Goal: Task Accomplishment & Management: Complete application form

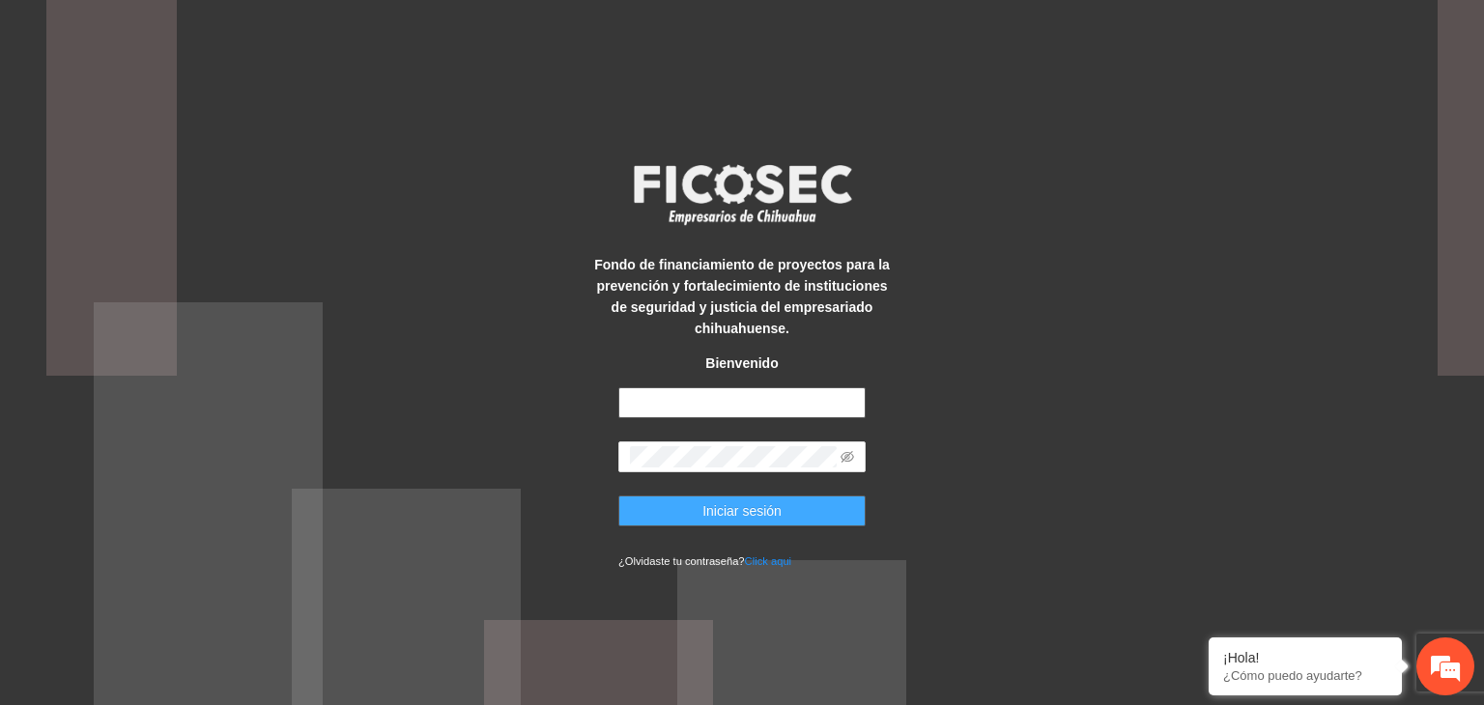
type input "**********"
click at [723, 507] on span "Iniciar sesión" at bounding box center [741, 510] width 79 height 21
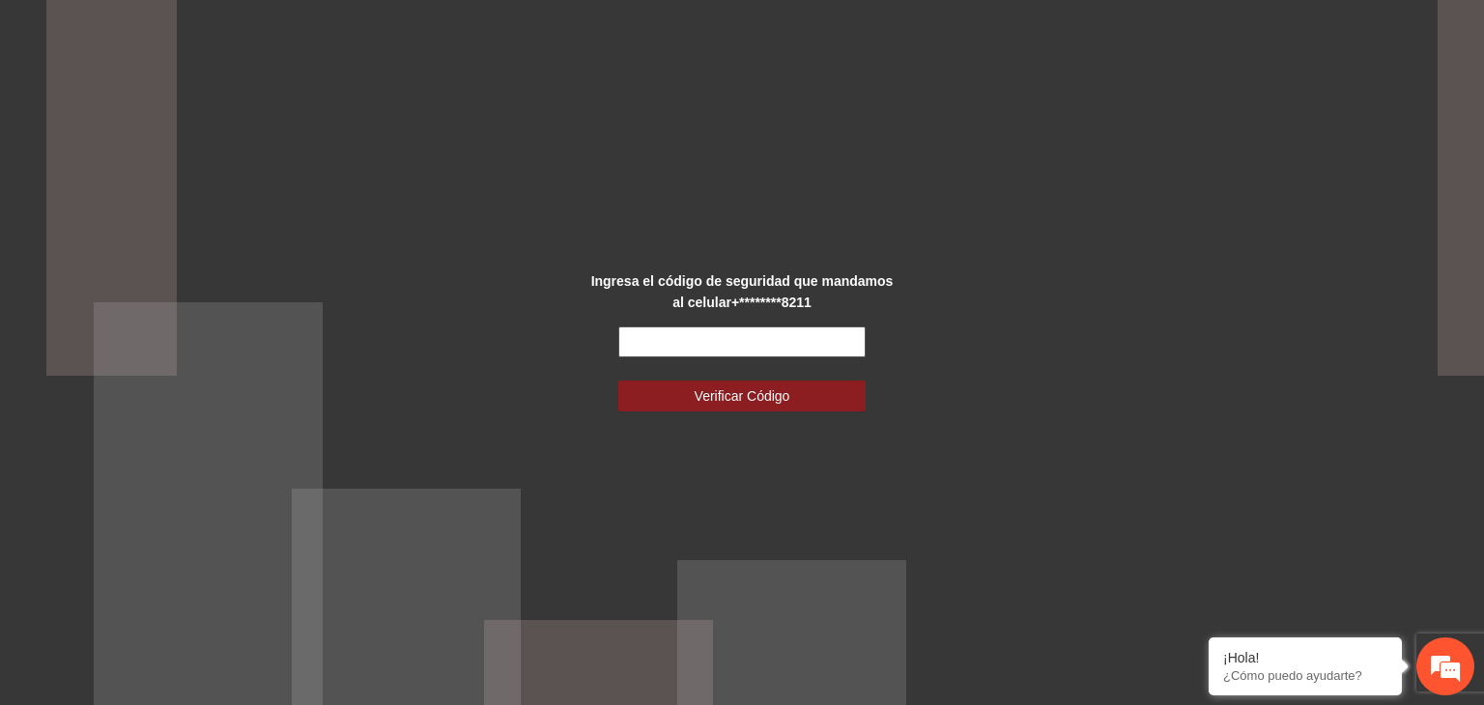
click at [724, 333] on input "text" at bounding box center [741, 342] width 247 height 31
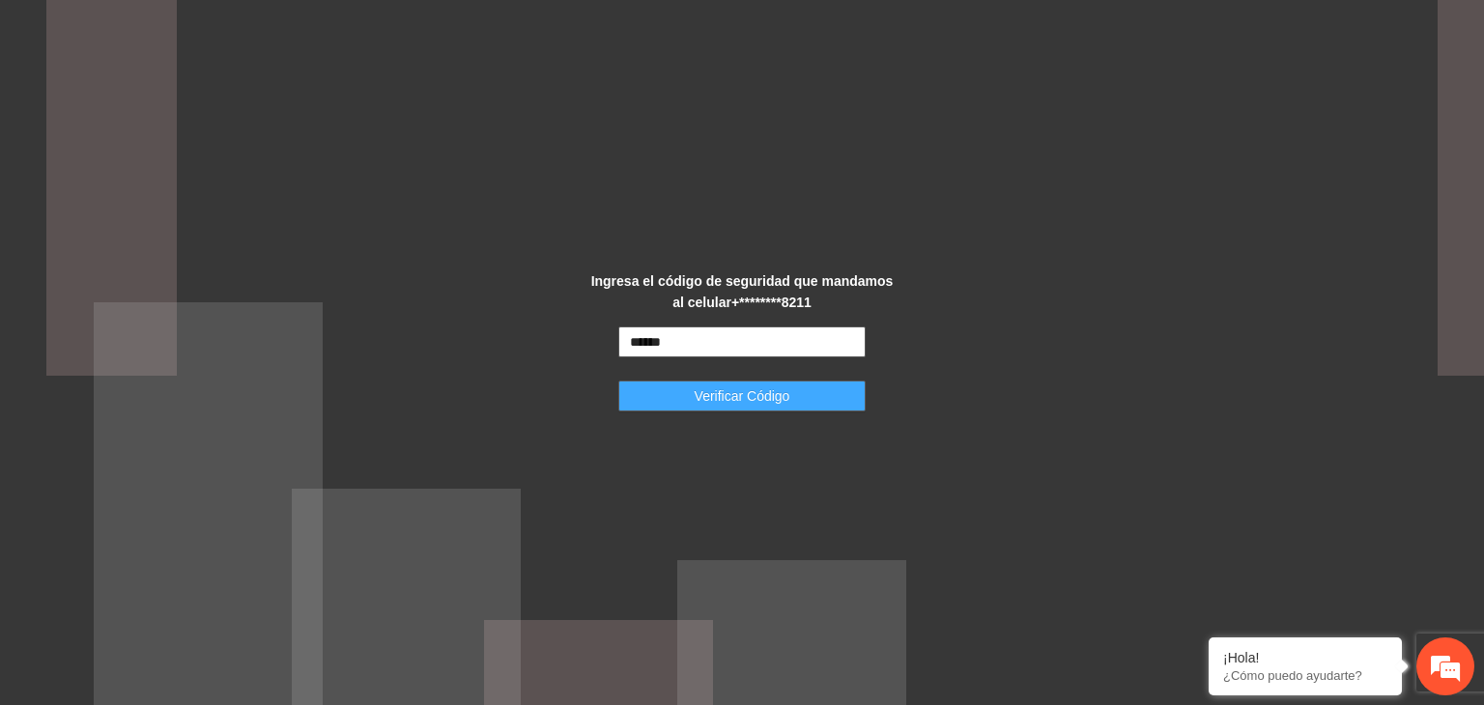
type input "******"
click at [800, 393] on button "Verificar Código" at bounding box center [741, 396] width 247 height 31
click at [794, 385] on button "Verificar Código" at bounding box center [741, 396] width 247 height 31
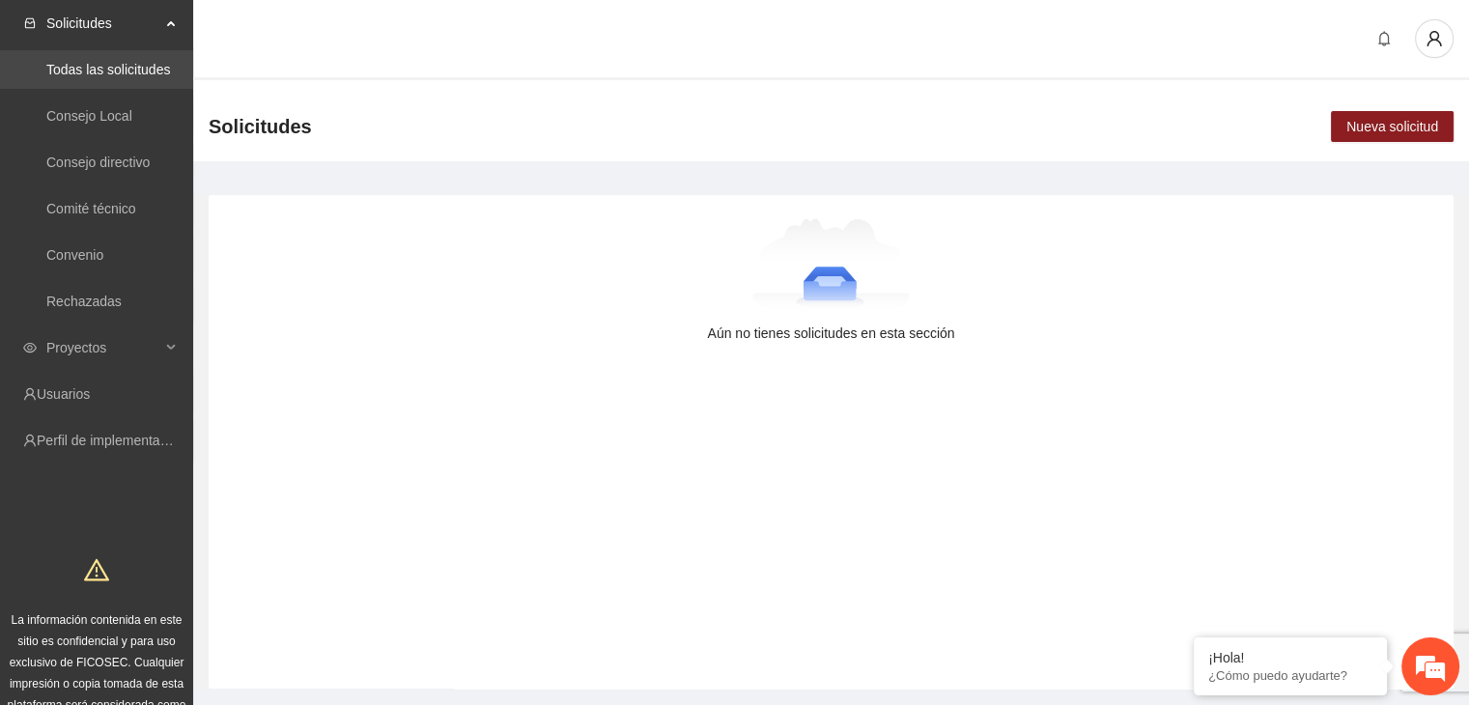
click at [138, 67] on link "Todas las solicitudes" at bounding box center [108, 69] width 124 height 15
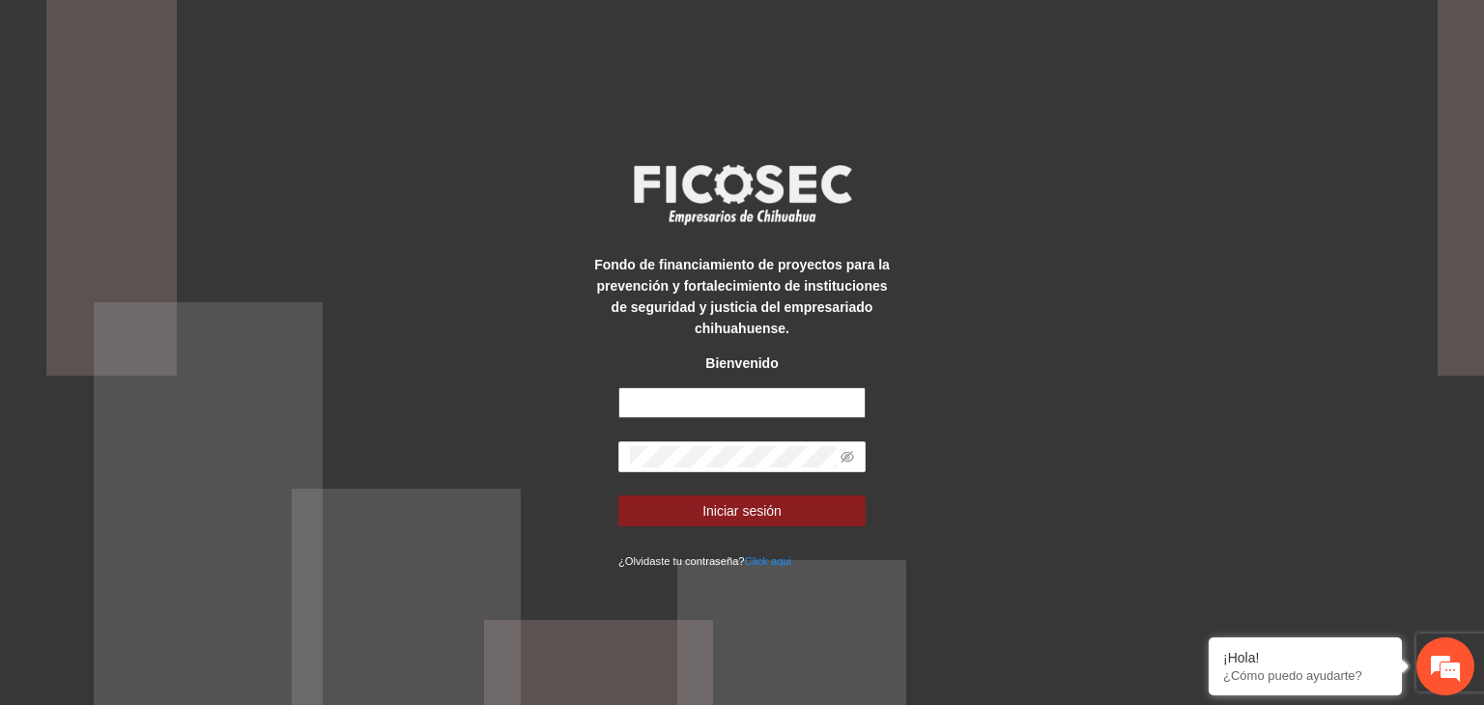
type input "**********"
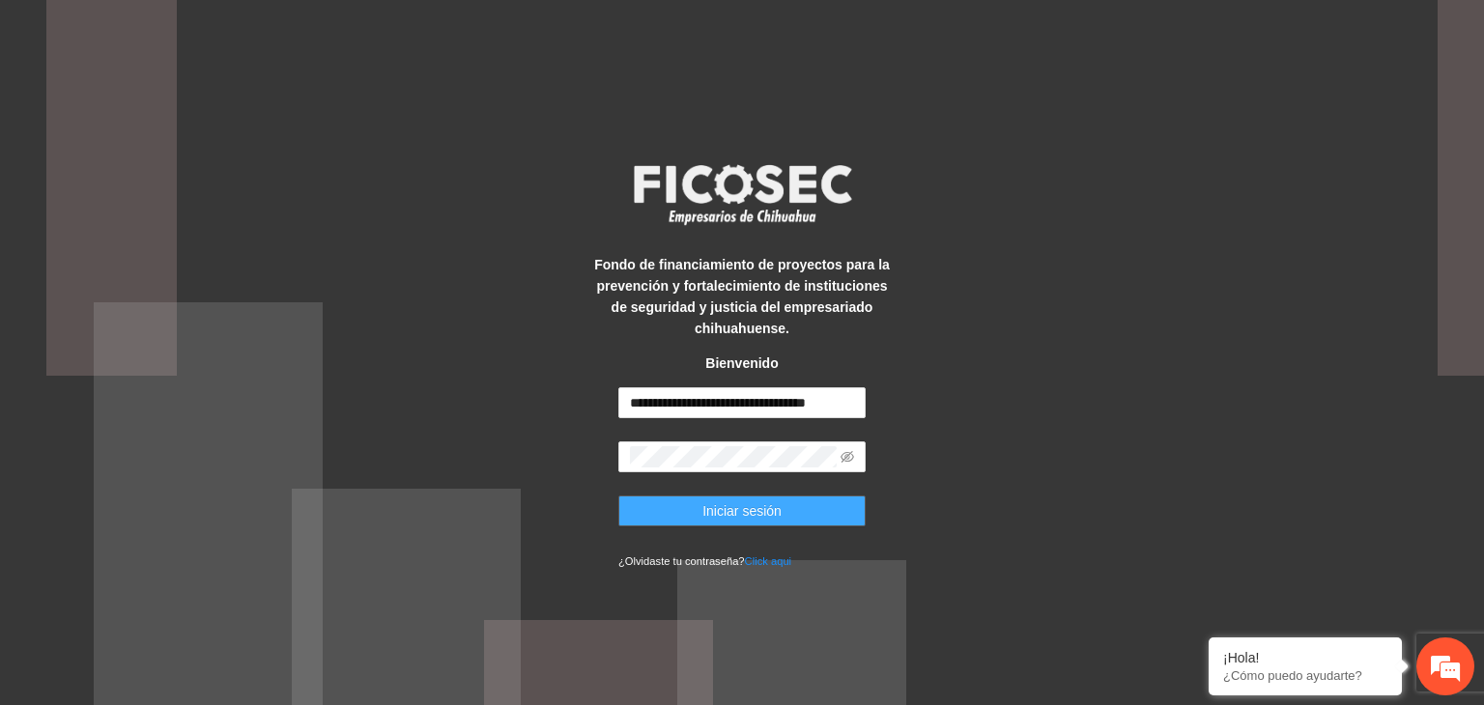
click at [707, 513] on span "Iniciar sesión" at bounding box center [741, 510] width 79 height 21
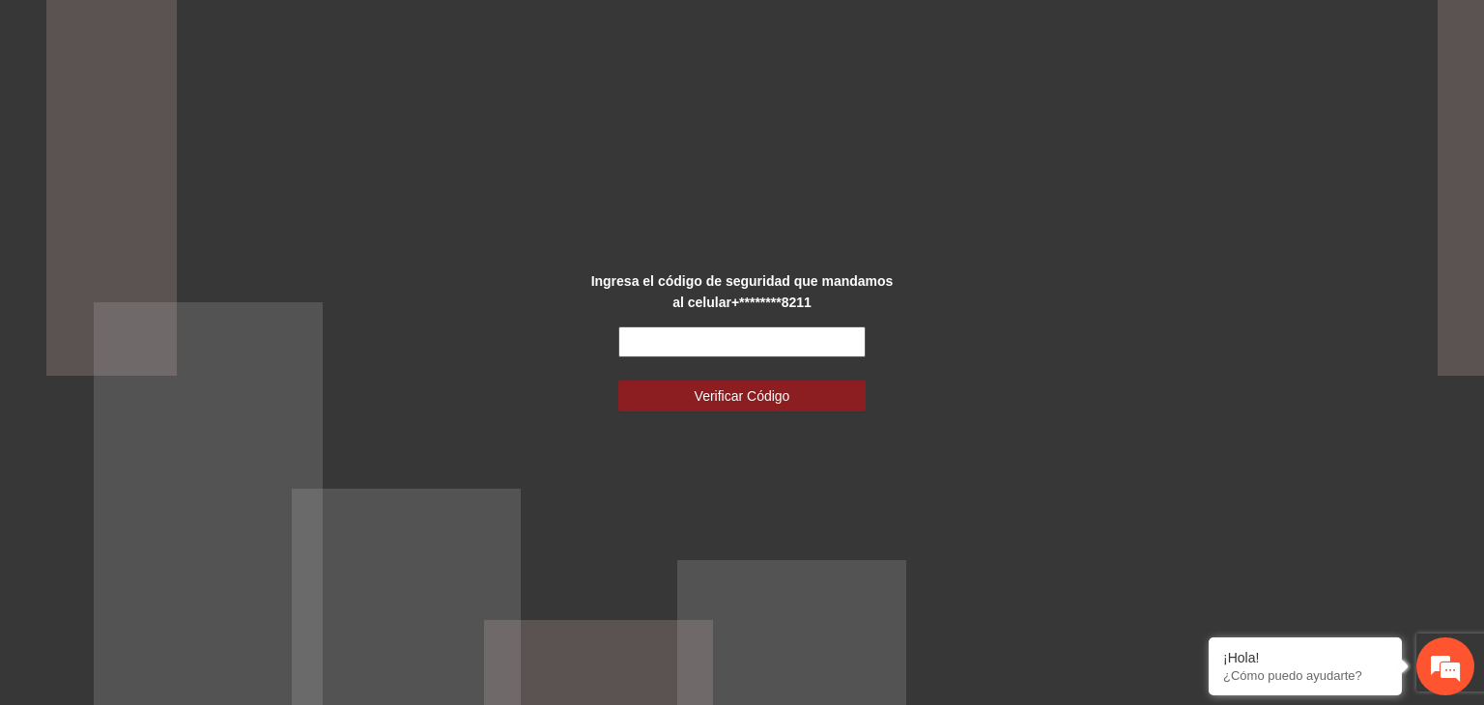
click at [702, 341] on input "text" at bounding box center [741, 342] width 247 height 31
click at [643, 344] on input "text" at bounding box center [741, 342] width 247 height 31
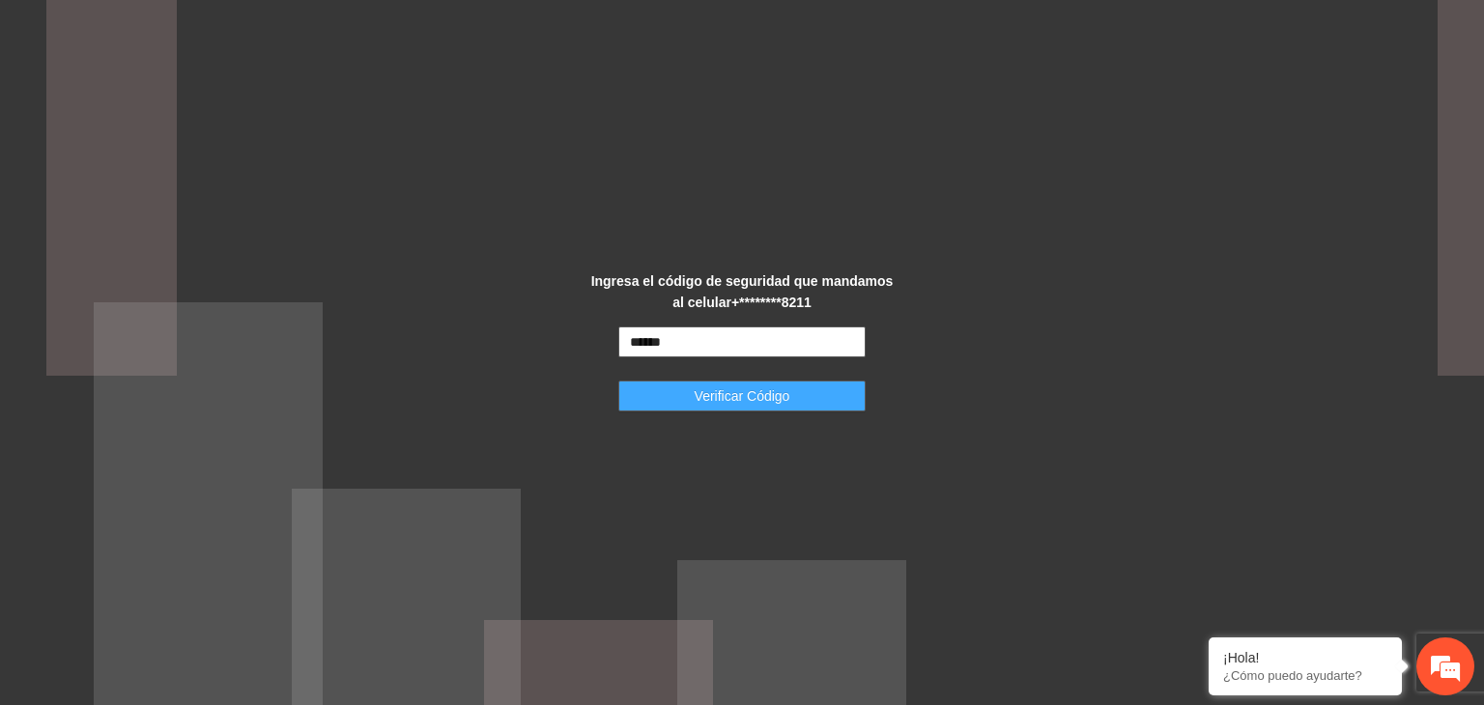
type input "******"
click at [711, 385] on span "Verificar Código" at bounding box center [743, 395] width 96 height 21
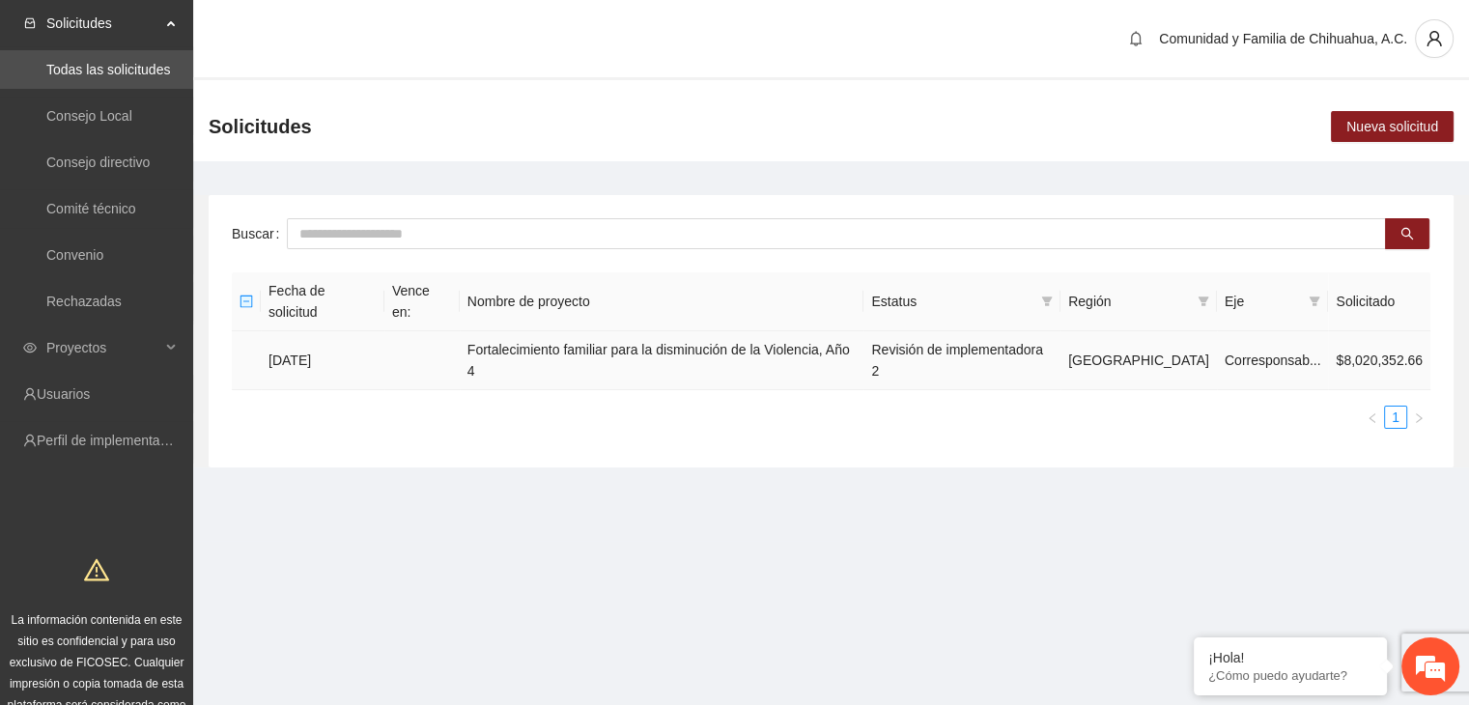
click at [314, 331] on td "[DATE]" at bounding box center [323, 360] width 124 height 59
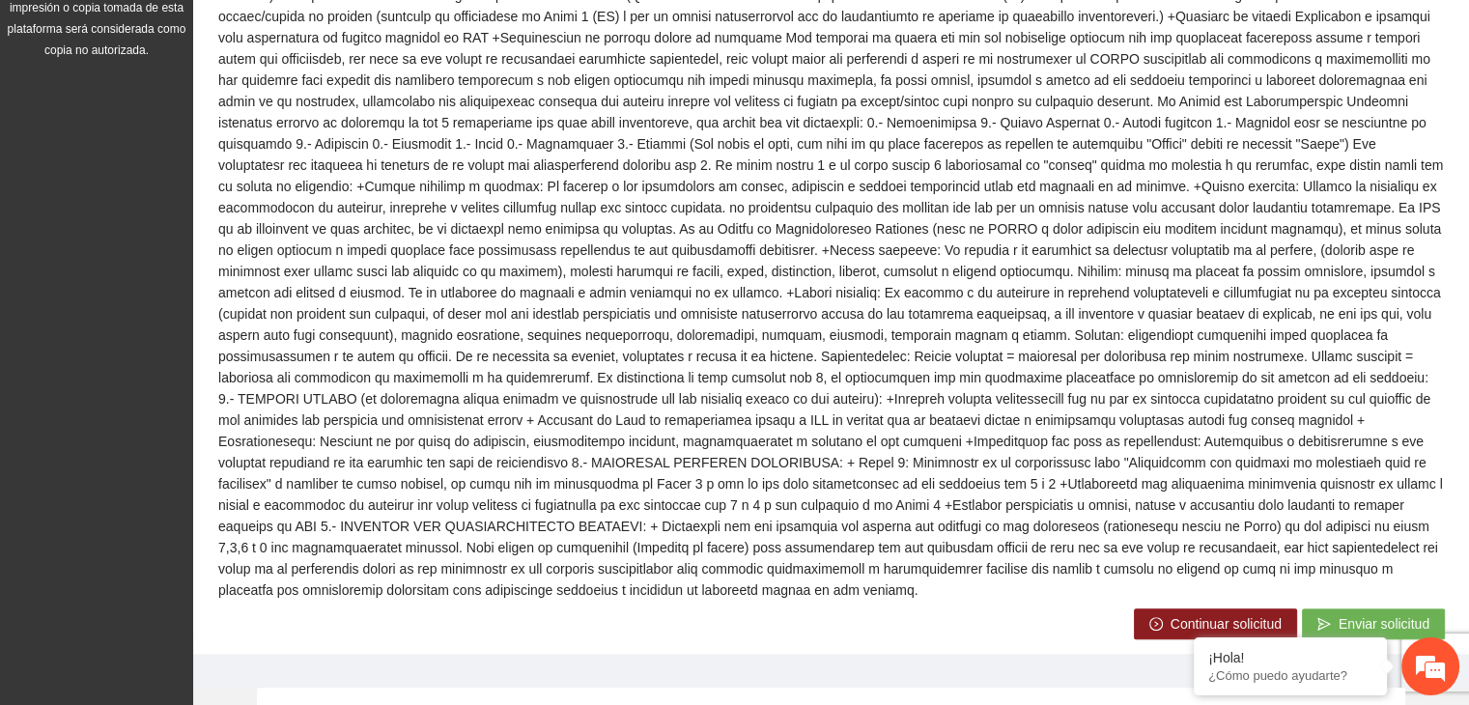
click at [1165, 609] on button "Continuar solicitud" at bounding box center [1215, 624] width 163 height 31
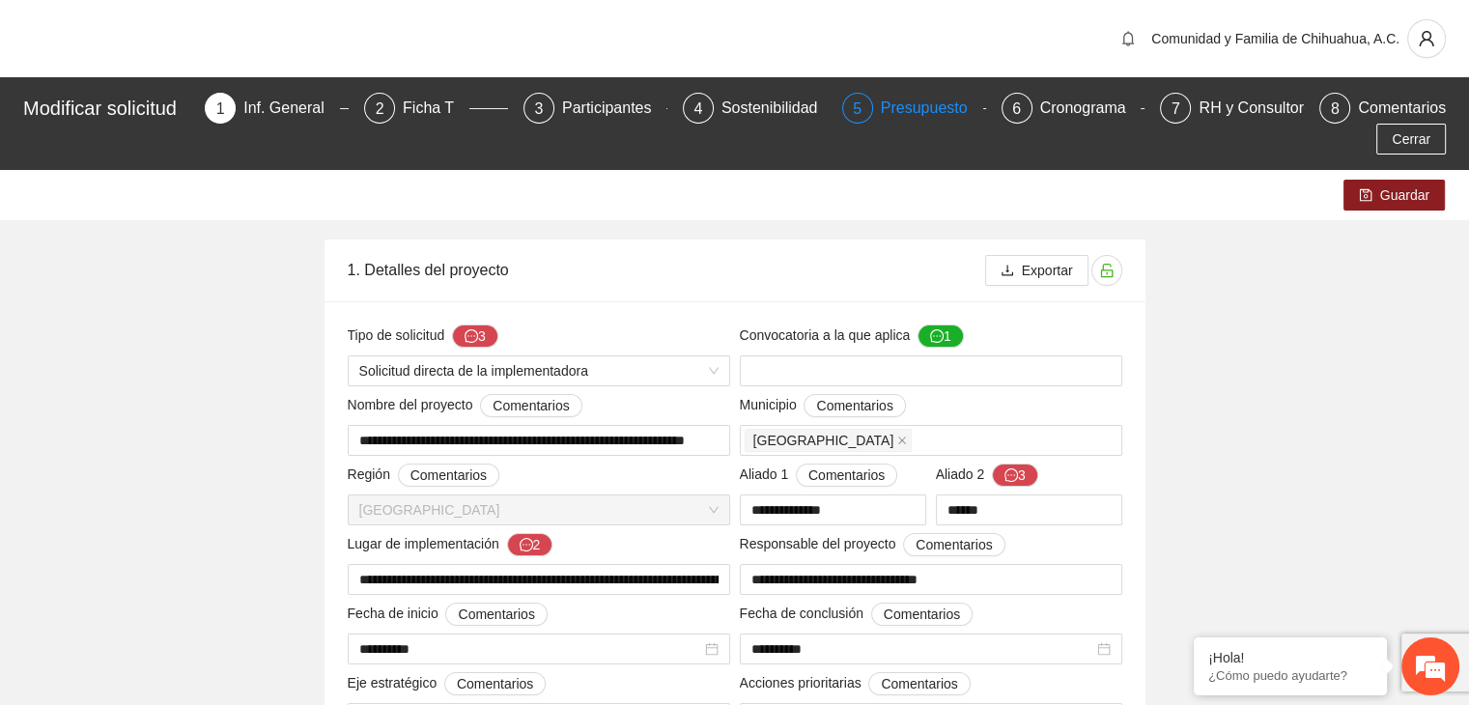
click at [945, 105] on div "Presupuesto" at bounding box center [932, 108] width 102 height 31
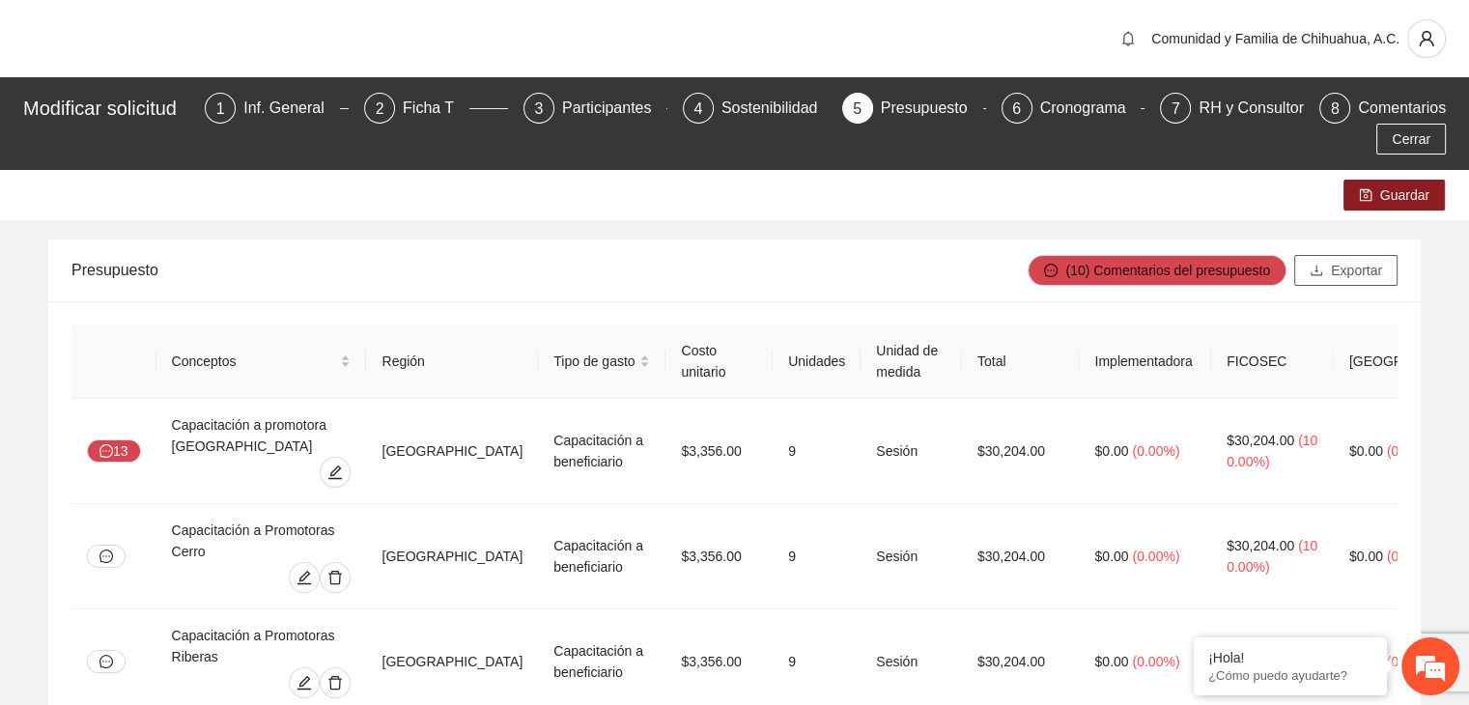
click at [1349, 266] on span "Exportar" at bounding box center [1356, 270] width 51 height 21
click at [1248, 411] on td "$30,204.00 ( 100.00% )" at bounding box center [1272, 451] width 123 height 105
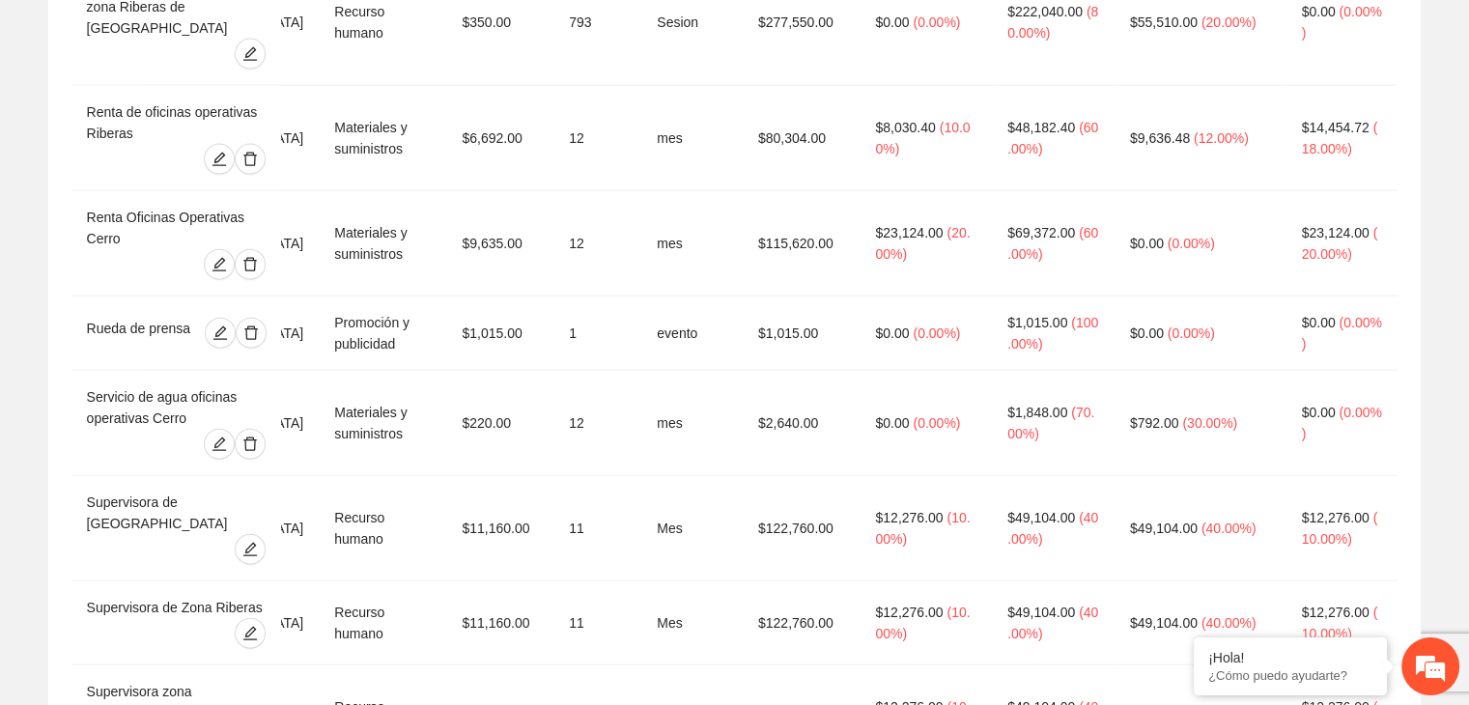
scroll to position [4690, 0]
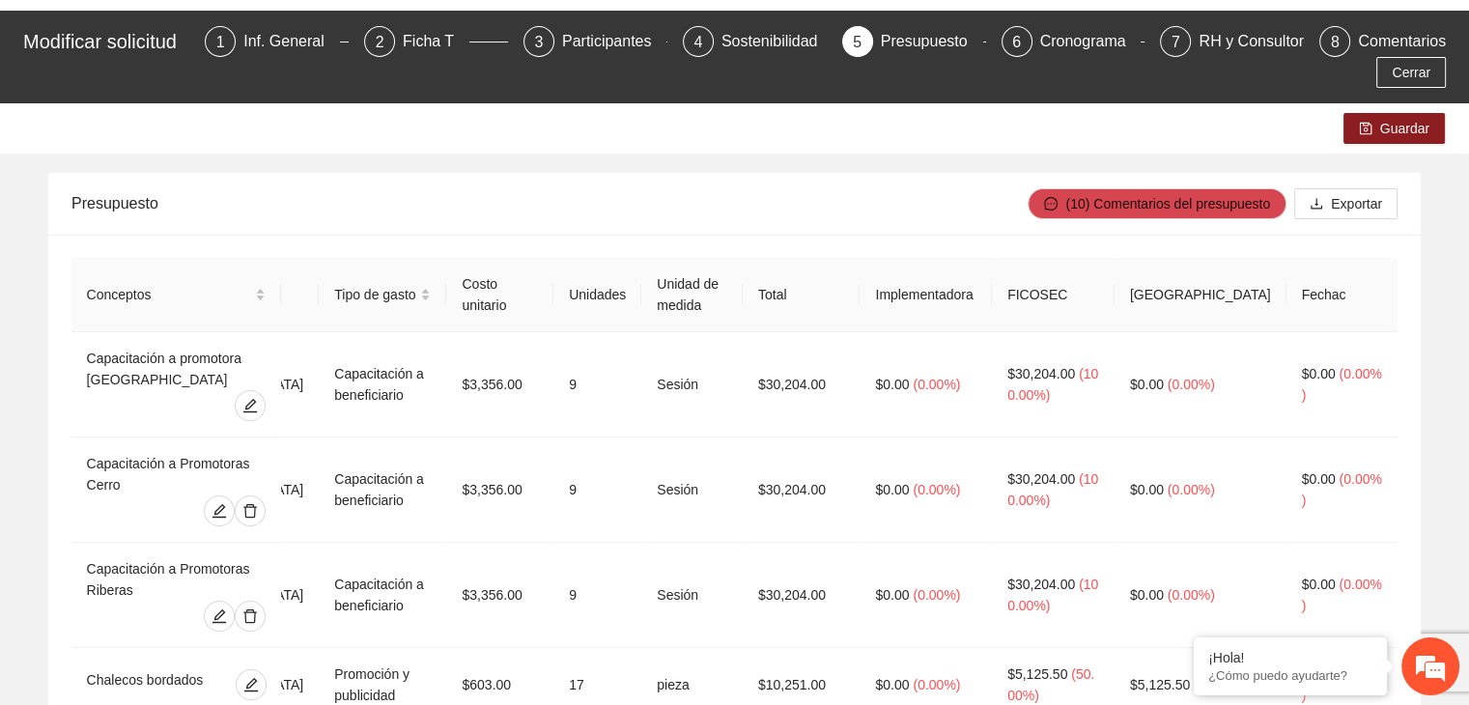
scroll to position [0, 0]
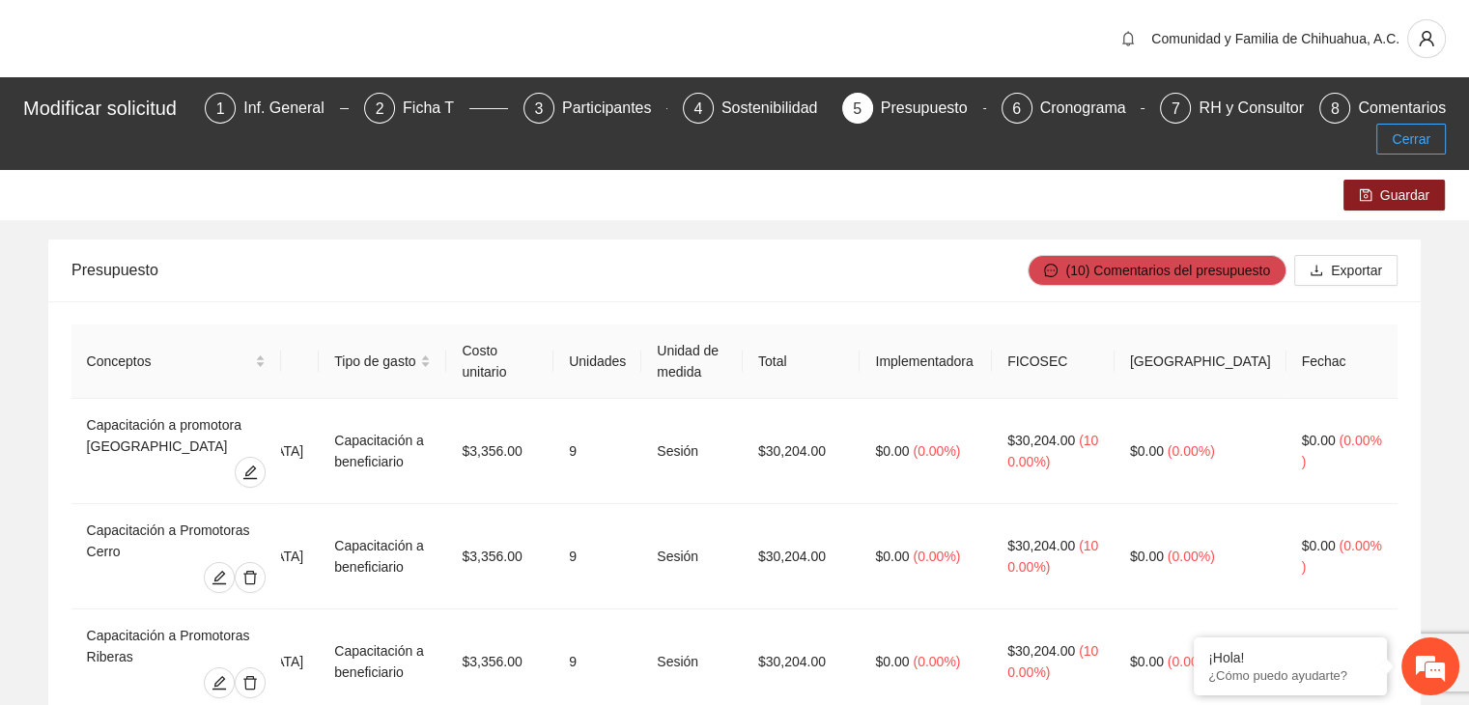
click at [1395, 140] on span "Cerrar" at bounding box center [1411, 138] width 39 height 21
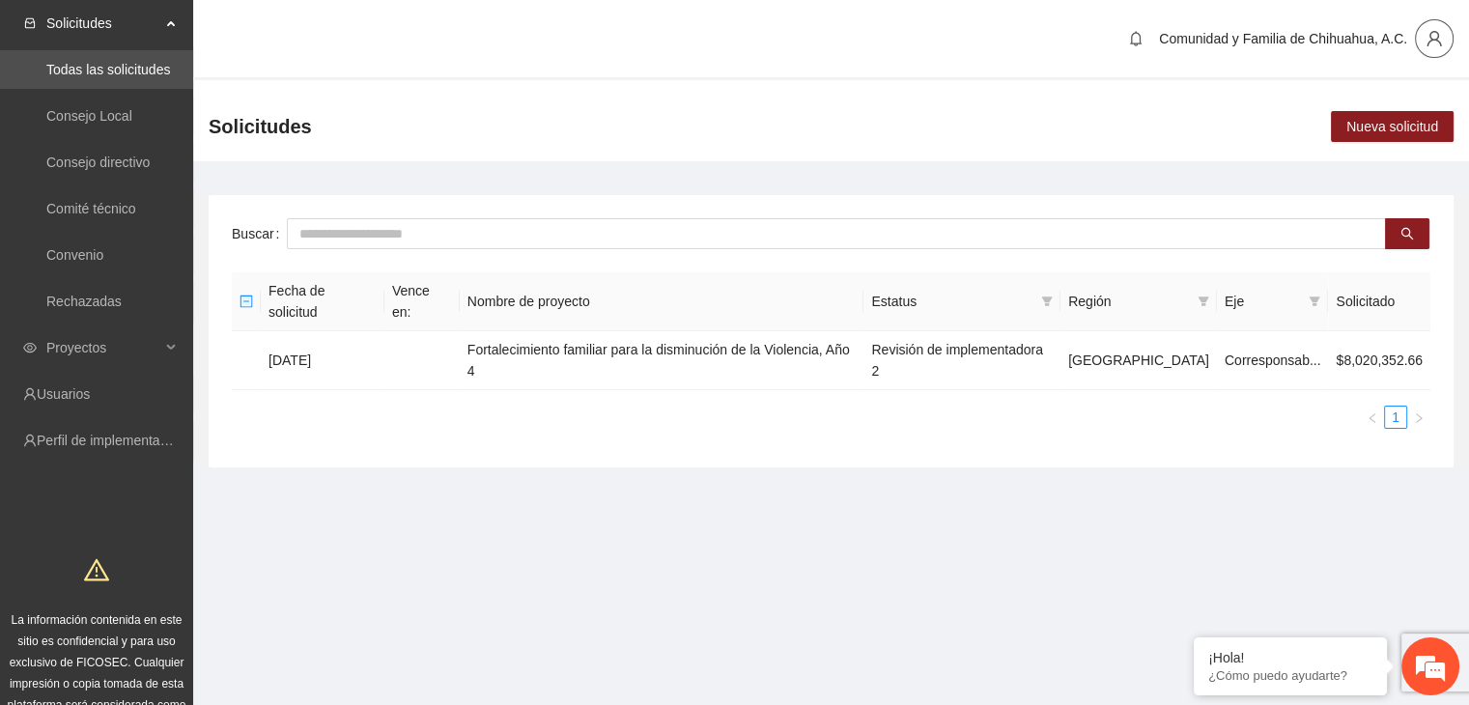
click at [1436, 41] on icon "user" at bounding box center [1434, 38] width 17 height 17
click at [1363, 112] on span "Cerrar sesión" at bounding box center [1384, 111] width 122 height 21
